Goal: Task Accomplishment & Management: Manage account settings

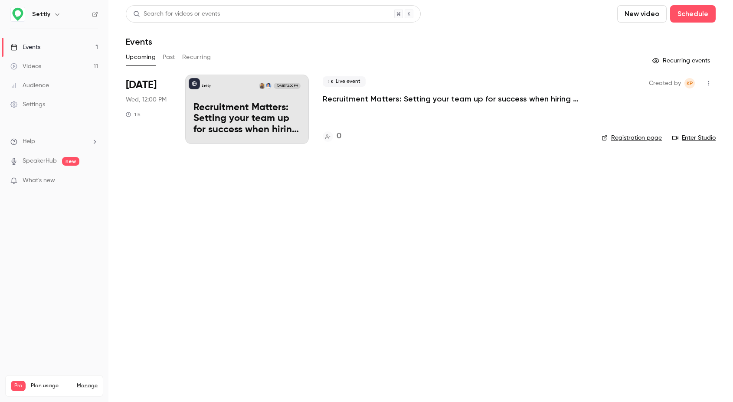
click at [356, 98] on p "Recruitment Matters: Setting your team up for success when hiring international…" at bounding box center [453, 99] width 260 height 10
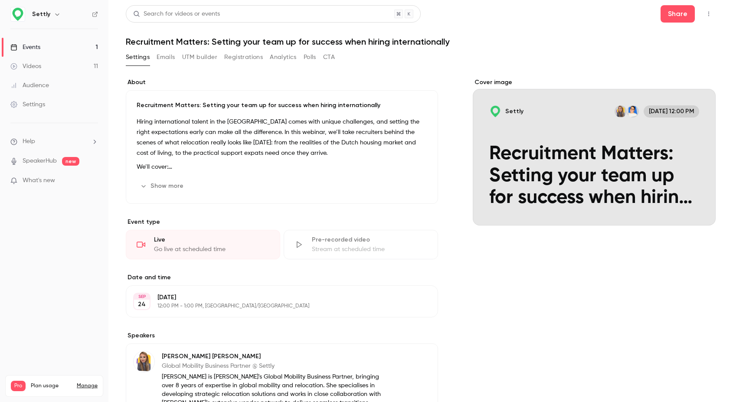
click at [248, 57] on button "Registrations" at bounding box center [243, 57] width 39 height 14
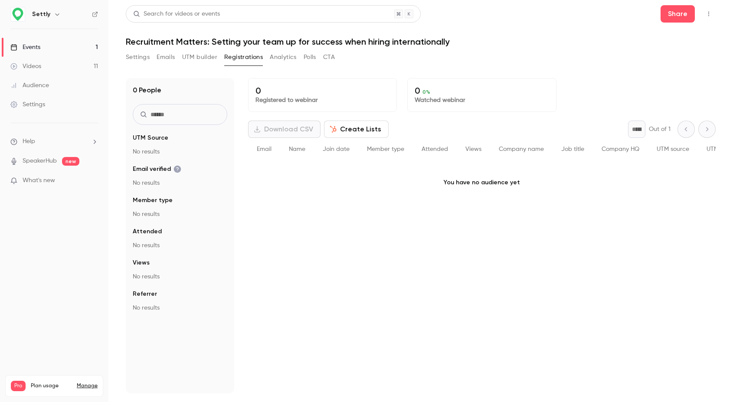
click at [194, 61] on button "UTM builder" at bounding box center [199, 57] width 35 height 14
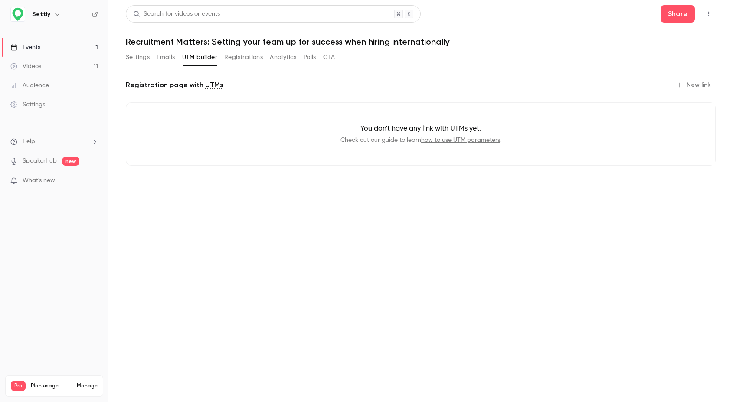
click at [168, 59] on button "Emails" at bounding box center [165, 57] width 18 height 14
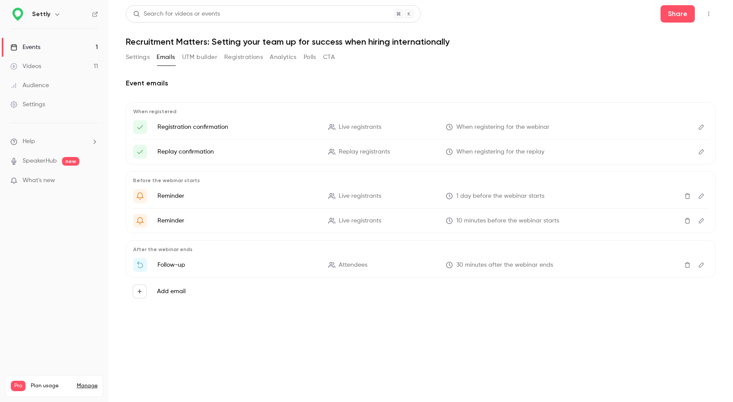
click at [140, 58] on button "Settings" at bounding box center [138, 57] width 24 height 14
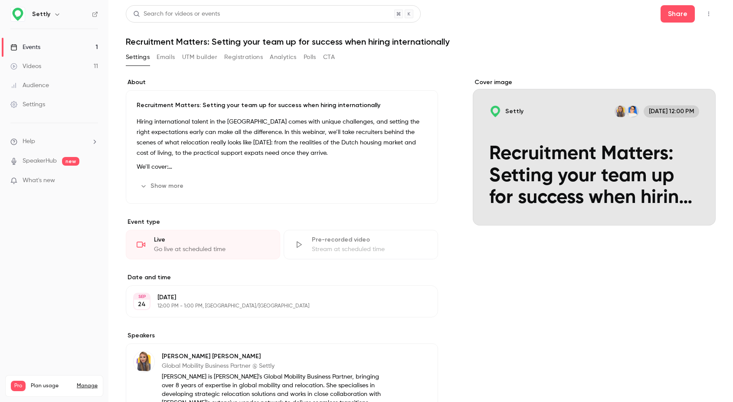
click at [320, 54] on div "Settings Emails UTM builder Registrations Analytics Polls CTA" at bounding box center [230, 57] width 209 height 14
click at [326, 55] on button "CTA" at bounding box center [329, 57] width 12 height 14
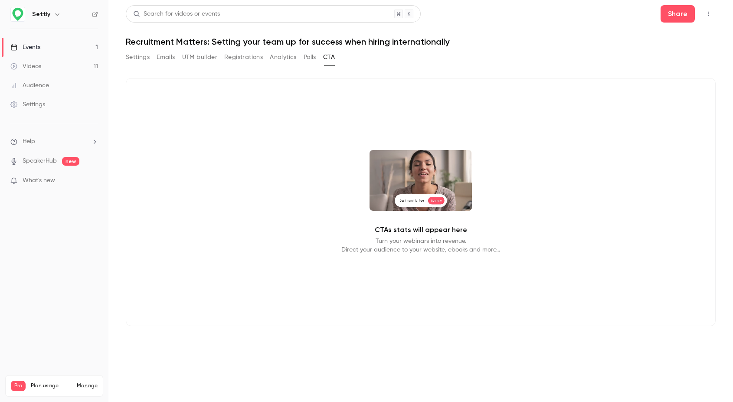
click at [134, 61] on button "Settings" at bounding box center [138, 57] width 24 height 14
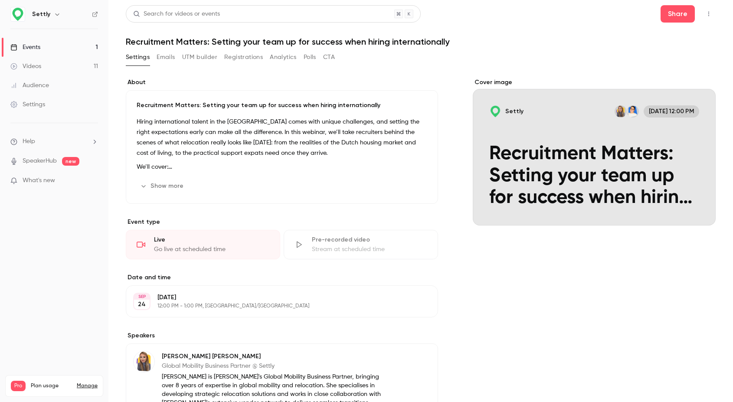
click at [69, 44] on link "Events 1" at bounding box center [54, 47] width 108 height 19
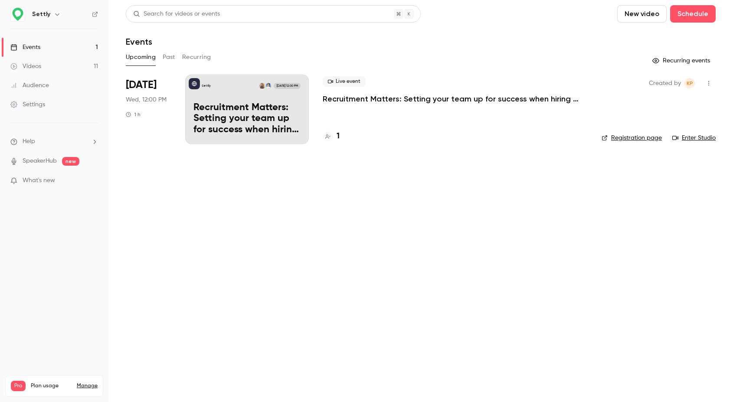
click at [340, 134] on div "1" at bounding box center [455, 136] width 265 height 12
click at [339, 134] on div "1" at bounding box center [455, 136] width 265 height 12
click at [338, 134] on h4 "1" at bounding box center [337, 136] width 3 height 12
